Goal: Check status: Check status

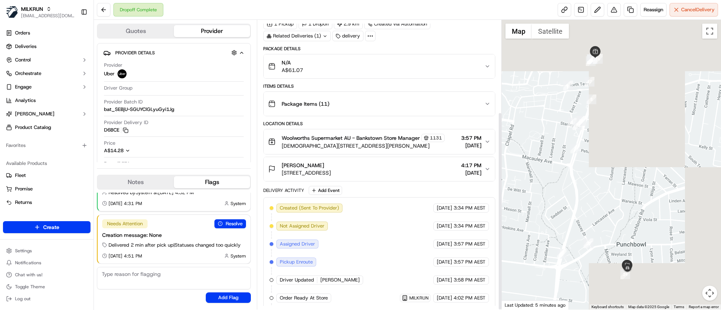
scroll to position [134, 0]
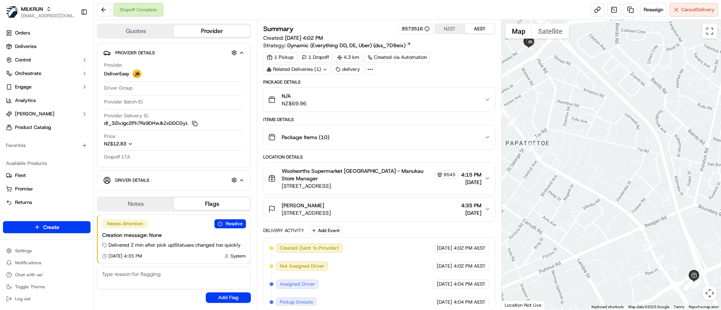
click at [600, 132] on div at bounding box center [611, 165] width 220 height 290
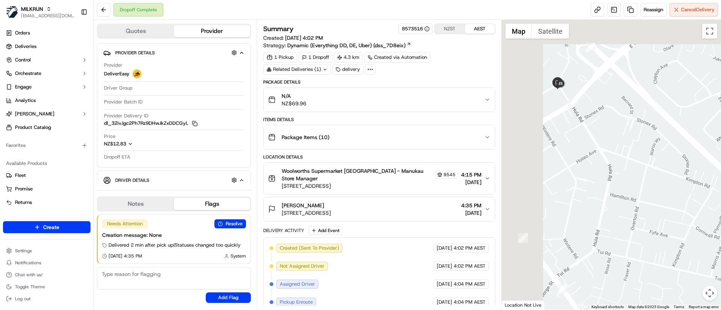
drag, startPoint x: 604, startPoint y: 163, endPoint x: 688, endPoint y: 272, distance: 137.3
click at [688, 272] on div at bounding box center [611, 165] width 220 height 290
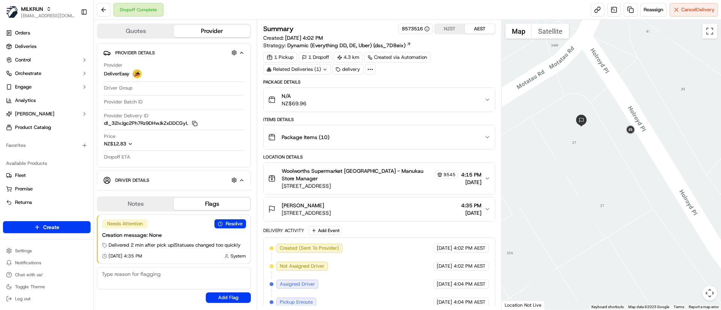
drag, startPoint x: 546, startPoint y: 85, endPoint x: 681, endPoint y: 227, distance: 196.2
click at [681, 227] on div at bounding box center [611, 165] width 220 height 290
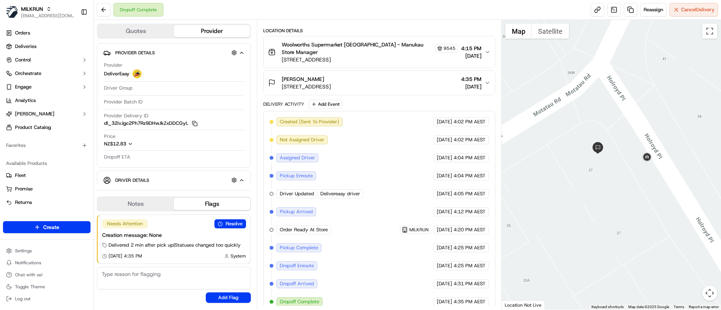
drag, startPoint x: 559, startPoint y: 204, endPoint x: 571, endPoint y: 225, distance: 24.7
click at [571, 225] on div at bounding box center [611, 165] width 220 height 290
